Goal: Navigation & Orientation: Find specific page/section

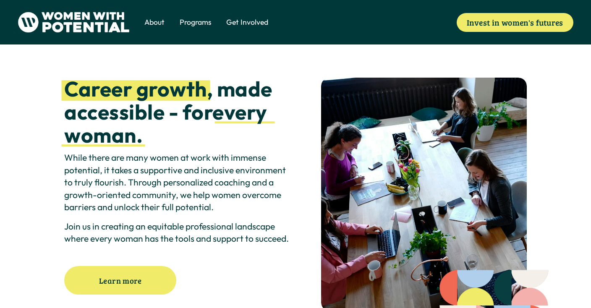
click at [0, 0] on span "The Table" at bounding box center [0, 0] width 0 height 0
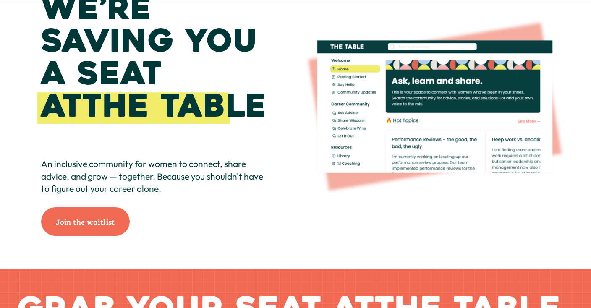
scroll to position [85, 0]
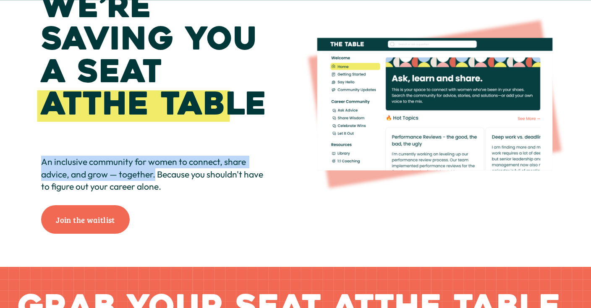
drag, startPoint x: 39, startPoint y: 162, endPoint x: 156, endPoint y: 177, distance: 117.2
click at [156, 177] on div "We’re saving you a seat at The Table An inclusive community for women to connec…" at bounding box center [295, 112] width 591 height 310
copy p "An inclusive community for women to connect, share advice, and grow — together."
